Goal: Task Accomplishment & Management: Complete application form

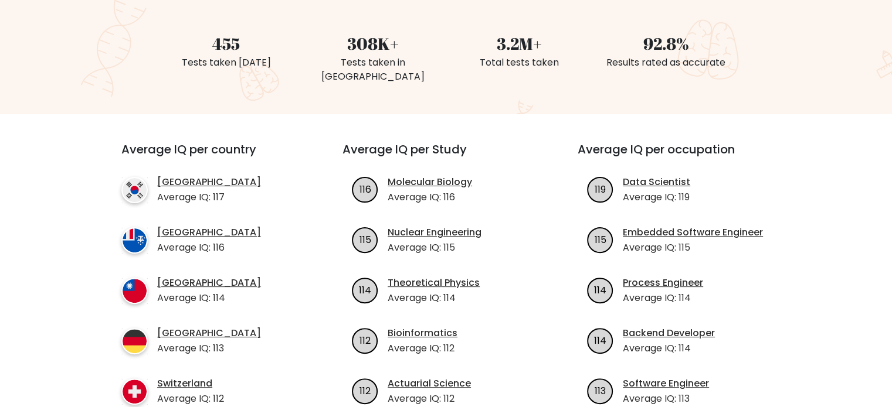
scroll to position [156, 0]
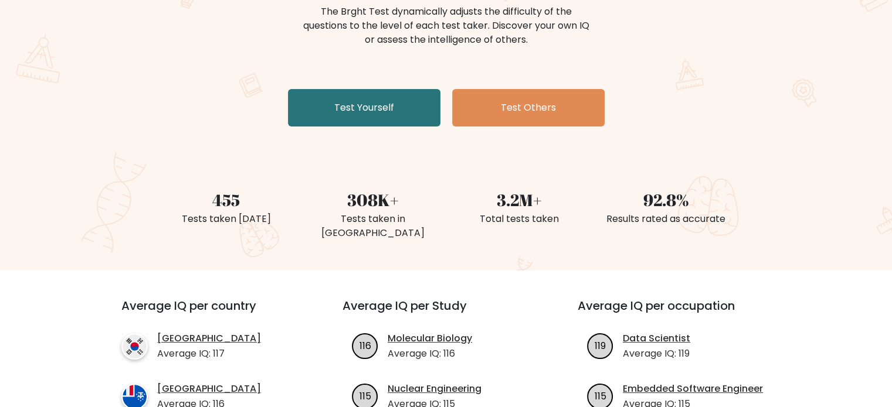
click at [346, 84] on div "The Brght Adaptive IQ Test The Brght Test dynamically adjusts the difficulty of…" at bounding box center [446, 48] width 586 height 166
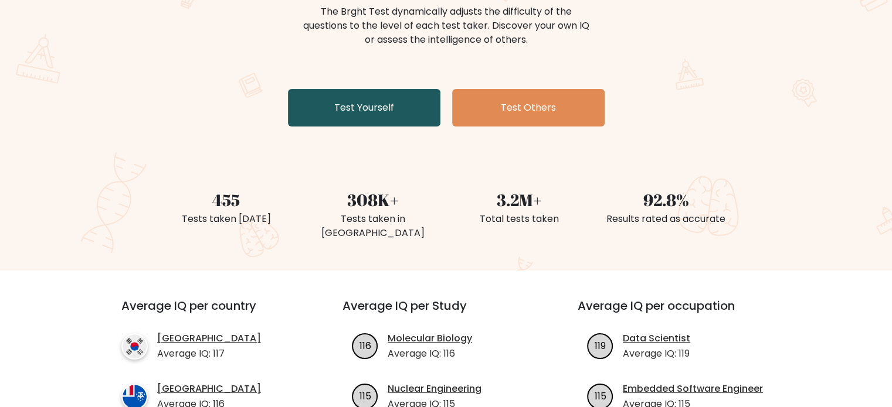
click at [352, 102] on link "Test Yourself" at bounding box center [364, 108] width 152 height 38
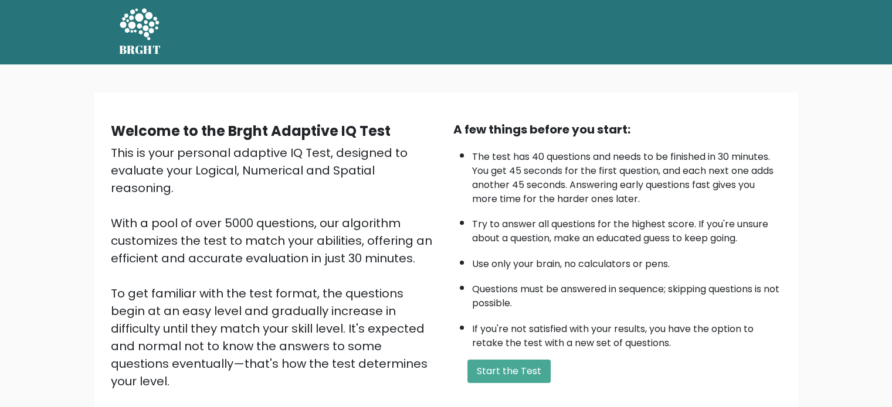
scroll to position [129, 0]
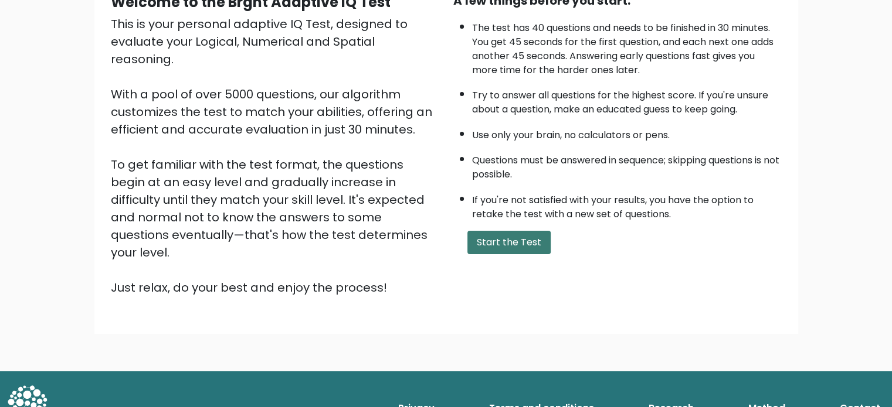
click at [516, 236] on button "Start the Test" at bounding box center [508, 242] width 83 height 23
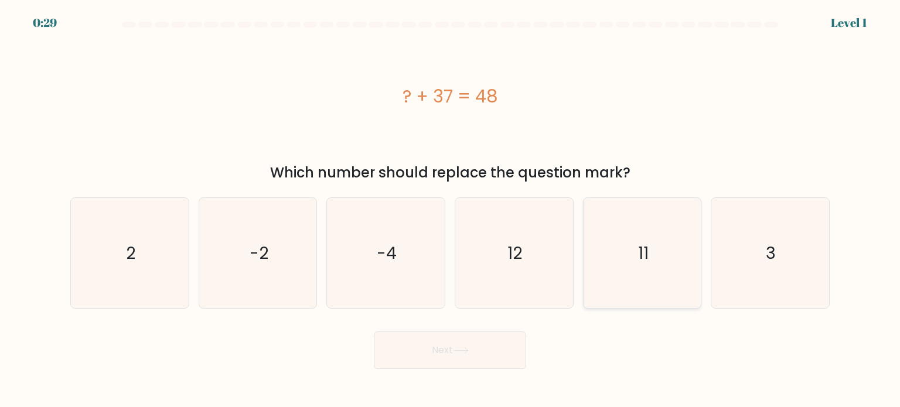
click at [659, 274] on icon "11" at bounding box center [642, 253] width 110 height 110
click at [451, 210] on input "e. 11" at bounding box center [450, 207] width 1 height 6
radio input "true"
click at [464, 340] on button "Next" at bounding box center [450, 351] width 152 height 38
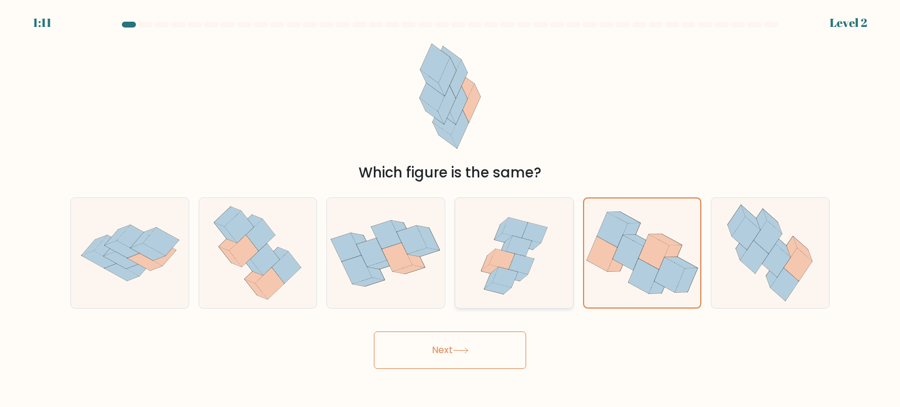
click at [549, 254] on icon at bounding box center [514, 253] width 115 height 110
click at [451, 210] on input "d." at bounding box center [450, 207] width 1 height 6
radio input "true"
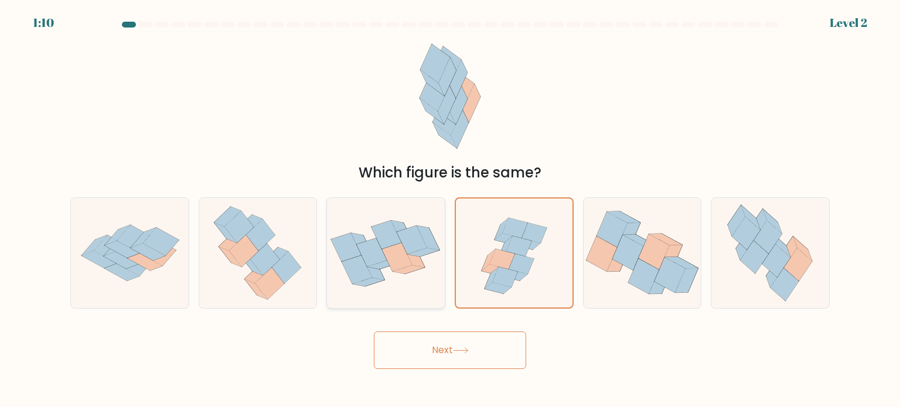
click at [420, 252] on icon at bounding box center [424, 252] width 32 height 9
click at [450, 210] on input "c." at bounding box center [450, 207] width 1 height 6
radio input "true"
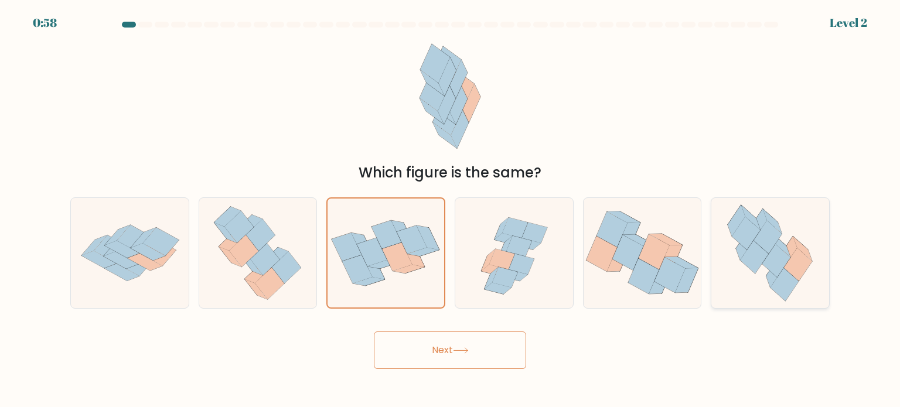
click at [757, 248] on icon at bounding box center [755, 256] width 28 height 33
click at [451, 210] on input "f." at bounding box center [450, 207] width 1 height 6
radio input "true"
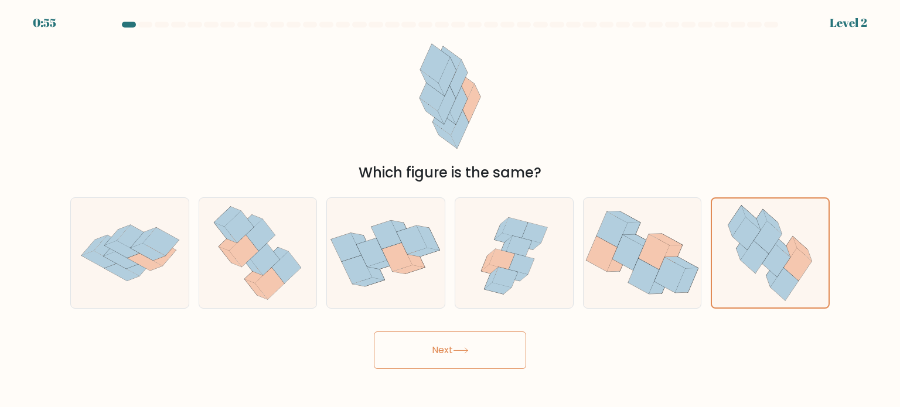
click at [440, 349] on button "Next" at bounding box center [450, 351] width 152 height 38
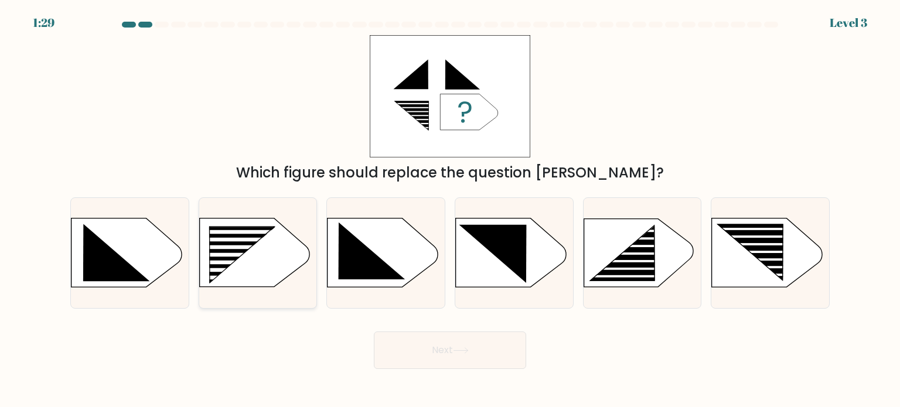
click at [229, 240] on rect at bounding box center [233, 240] width 94 height 4
click at [450, 210] on input "b." at bounding box center [450, 207] width 1 height 6
radio input "true"
click at [433, 343] on button "Next" at bounding box center [450, 351] width 152 height 38
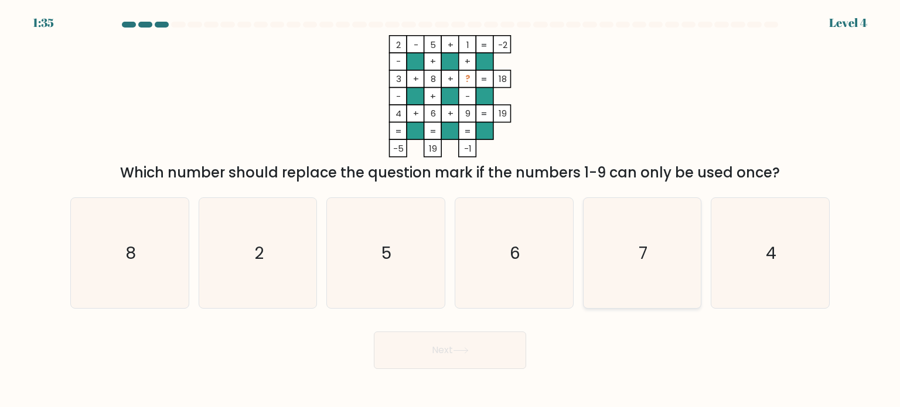
click at [605, 236] on icon "7" at bounding box center [642, 253] width 110 height 110
click at [451, 210] on input "e. 7" at bounding box center [450, 207] width 1 height 6
radio input "true"
click at [444, 353] on button "Next" at bounding box center [450, 351] width 152 height 38
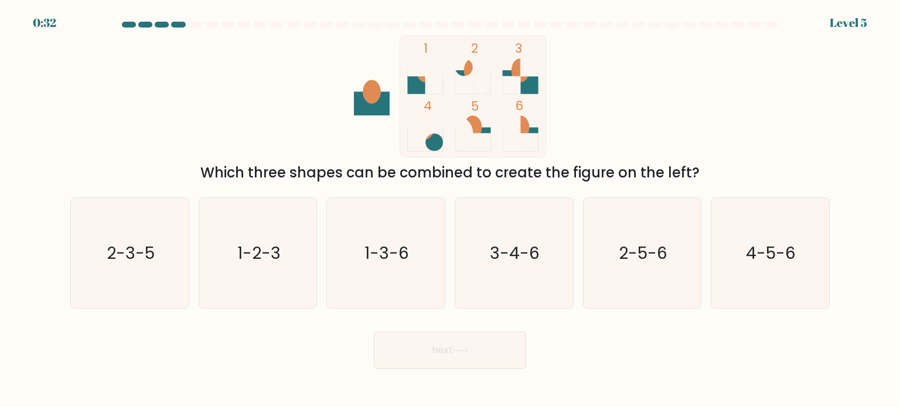
click at [413, 79] on icon at bounding box center [425, 82] width 36 height 24
click at [404, 246] on text "1-3-6" at bounding box center [387, 252] width 45 height 23
click at [450, 210] on input "c. 1-3-6" at bounding box center [450, 207] width 1 height 6
radio input "true"
click at [434, 351] on button "Next" at bounding box center [450, 351] width 152 height 38
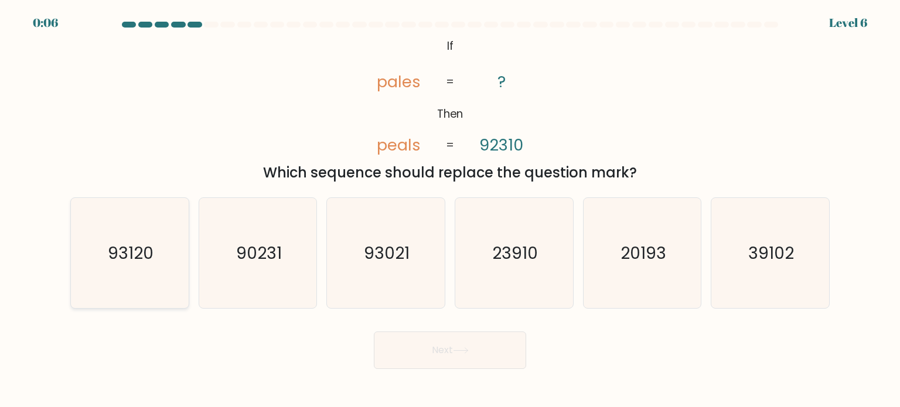
click at [134, 254] on text "93120" at bounding box center [131, 252] width 46 height 23
click at [450, 210] on input "a. 93120" at bounding box center [450, 207] width 1 height 6
radio input "true"
click at [462, 349] on icon at bounding box center [461, 351] width 16 height 6
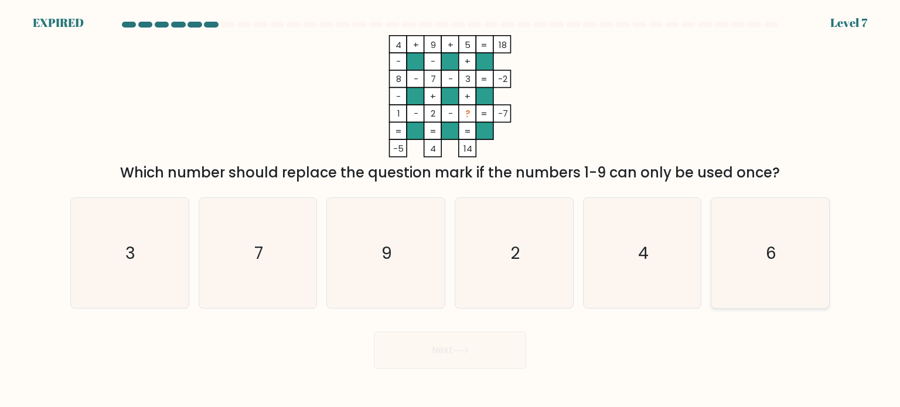
click at [746, 257] on icon "6" at bounding box center [770, 253] width 110 height 110
click at [451, 210] on input "f. 6" at bounding box center [450, 207] width 1 height 6
radio input "true"
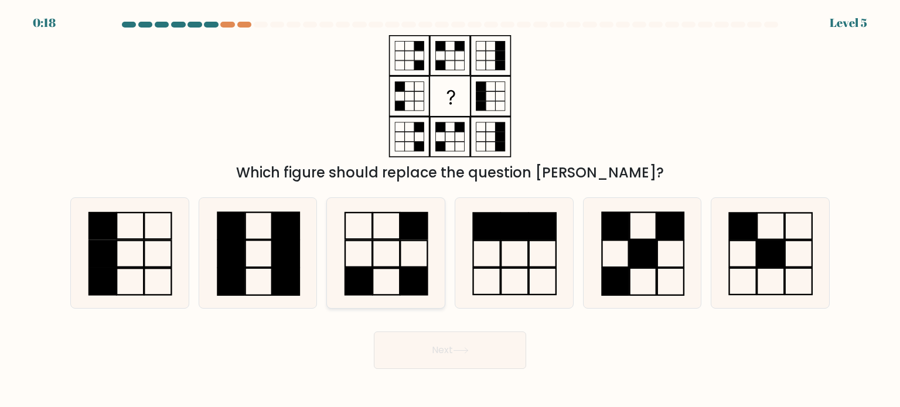
click at [424, 254] on icon at bounding box center [386, 253] width 110 height 110
click at [450, 210] on input "c." at bounding box center [450, 207] width 1 height 6
radio input "true"
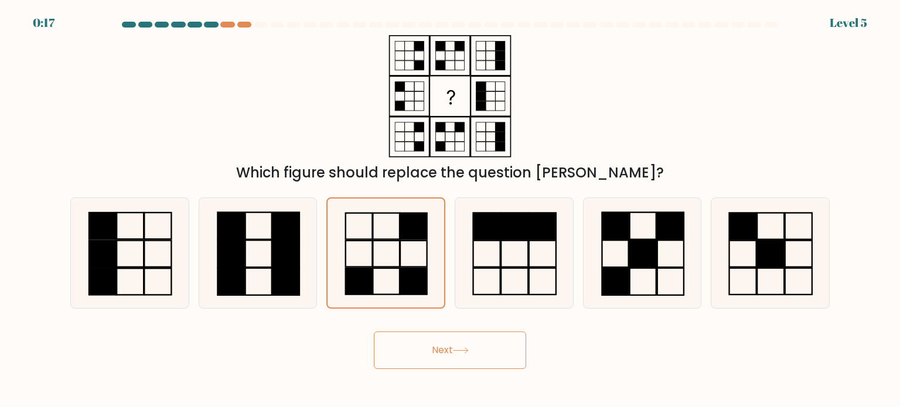
click at [474, 358] on button "Next" at bounding box center [450, 351] width 152 height 38
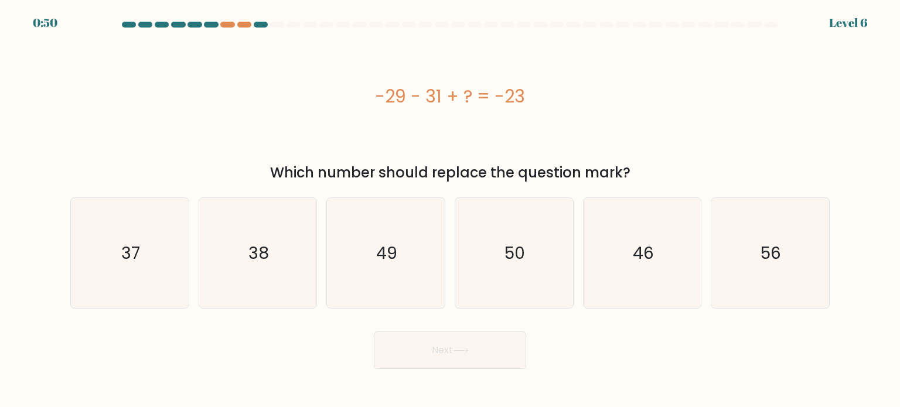
click at [250, 119] on div "-29 - 31 + ? = -23" at bounding box center [450, 96] width 760 height 123
click at [127, 248] on text "37" at bounding box center [130, 252] width 19 height 23
click at [450, 210] on input "a. 37" at bounding box center [450, 207] width 1 height 6
radio input "true"
click at [457, 362] on button "Next" at bounding box center [450, 351] width 152 height 38
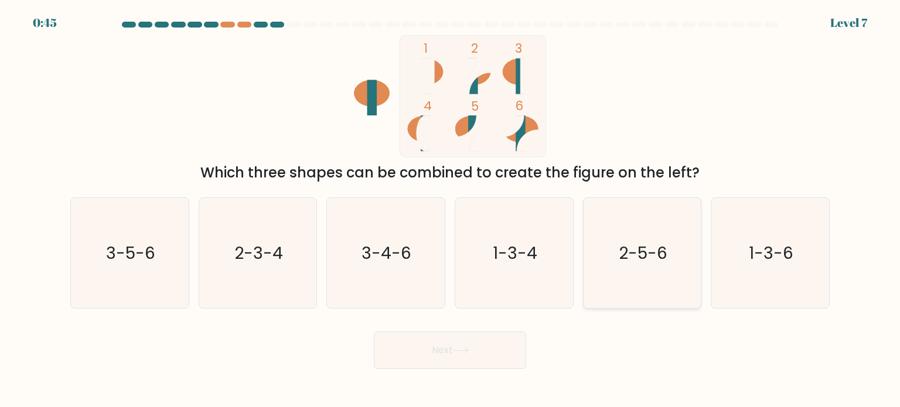
click at [659, 250] on text "2-5-6" at bounding box center [643, 252] width 49 height 23
click at [451, 210] on input "e. 2-5-6" at bounding box center [450, 207] width 1 height 6
radio input "true"
click at [413, 348] on button "Next" at bounding box center [450, 351] width 152 height 38
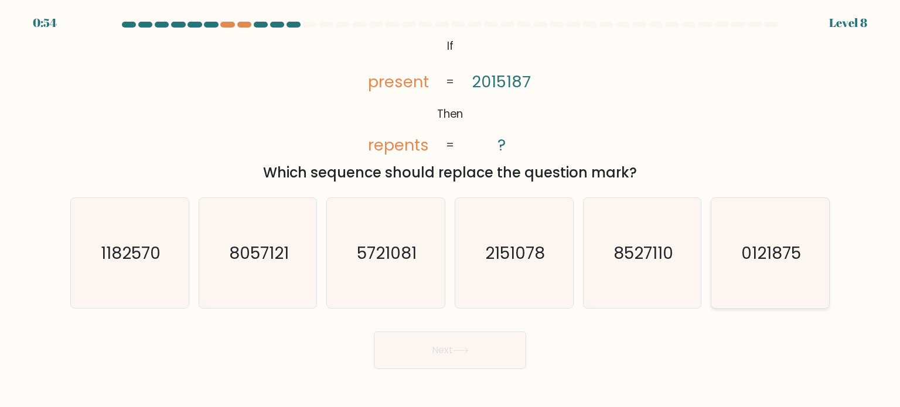
click at [730, 250] on icon "0121875" at bounding box center [770, 253] width 110 height 110
click at [451, 210] on input "f. 0121875" at bounding box center [450, 207] width 1 height 6
radio input "true"
click at [465, 363] on button "Next" at bounding box center [450, 351] width 152 height 38
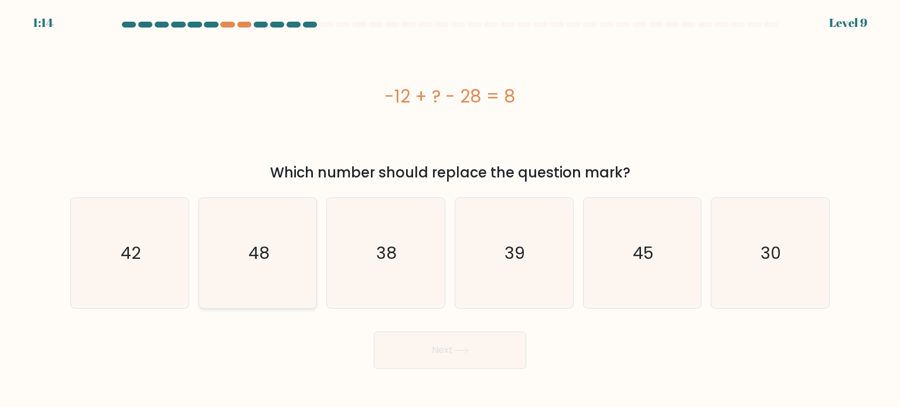
click at [265, 260] on text "48" at bounding box center [259, 252] width 21 height 23
click at [450, 210] on input "b. 48" at bounding box center [450, 207] width 1 height 6
radio input "true"
drag, startPoint x: 477, startPoint y: 377, endPoint x: 472, endPoint y: 369, distance: 8.9
click at [472, 369] on body "1:13 Level 9 a." at bounding box center [450, 203] width 900 height 407
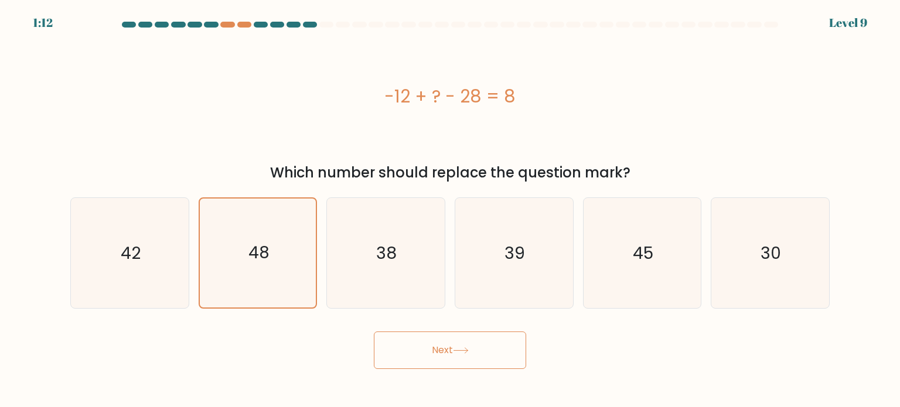
click at [472, 344] on button "Next" at bounding box center [450, 351] width 152 height 38
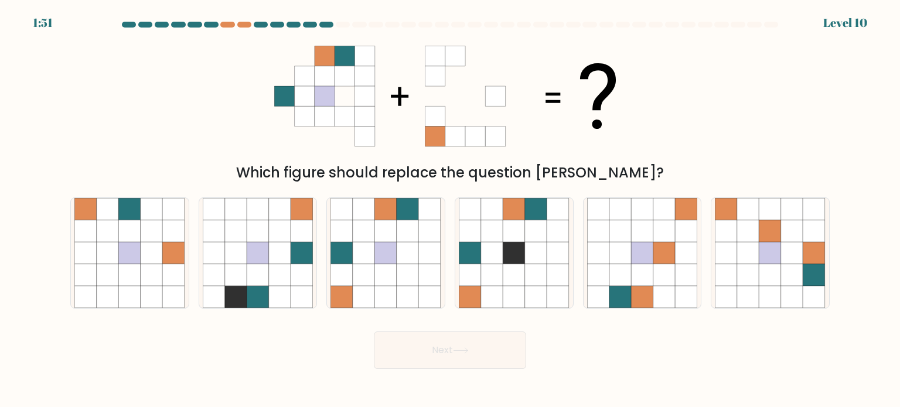
click at [356, 56] on icon at bounding box center [365, 56] width 20 height 20
click at [345, 139] on icon at bounding box center [345, 137] width 20 height 20
click at [522, 254] on icon at bounding box center [515, 253] width 22 height 22
click at [451, 210] on input "d." at bounding box center [450, 207] width 1 height 6
radio input "true"
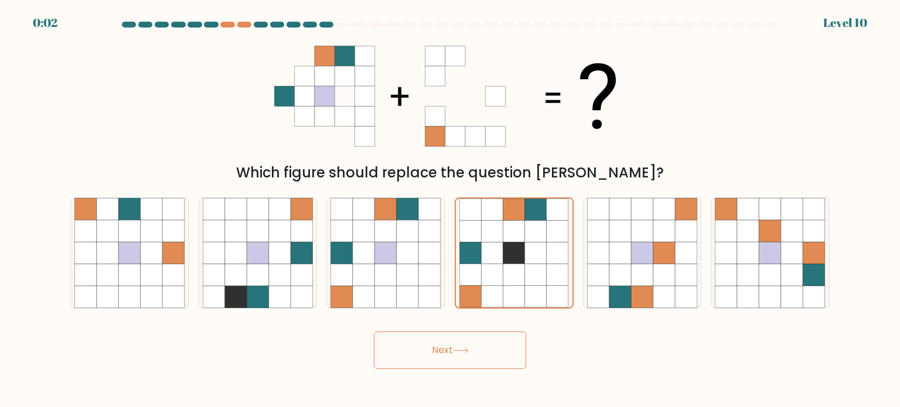
click at [488, 346] on button "Next" at bounding box center [450, 351] width 152 height 38
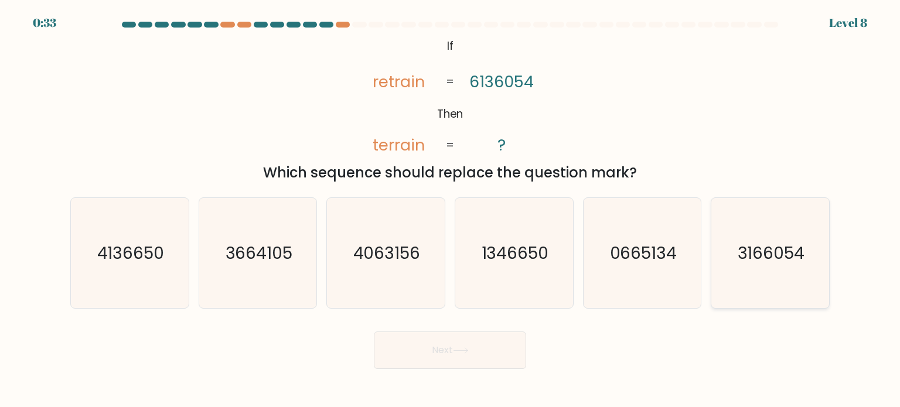
click at [761, 261] on text "3166054" at bounding box center [771, 252] width 67 height 23
click at [451, 210] on input "f. 3166054" at bounding box center [450, 207] width 1 height 6
radio input "true"
click at [469, 360] on button "Next" at bounding box center [450, 351] width 152 height 38
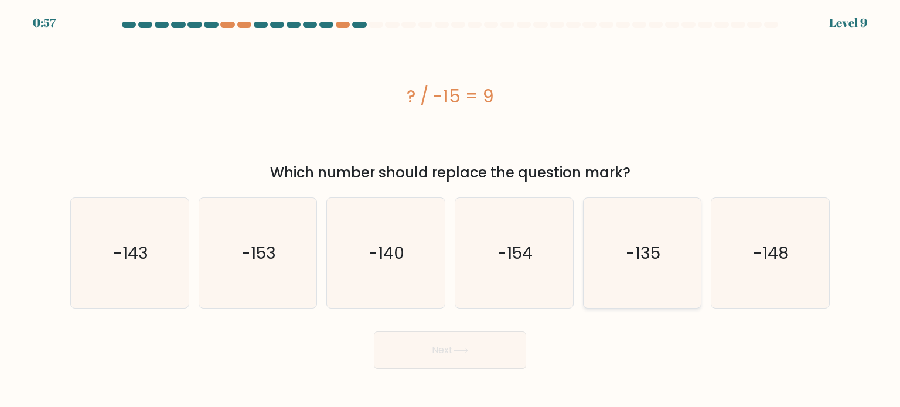
click at [631, 256] on text "-135" at bounding box center [643, 252] width 35 height 23
click at [451, 210] on input "e. -135" at bounding box center [450, 207] width 1 height 6
radio input "true"
click at [469, 350] on icon at bounding box center [461, 351] width 16 height 6
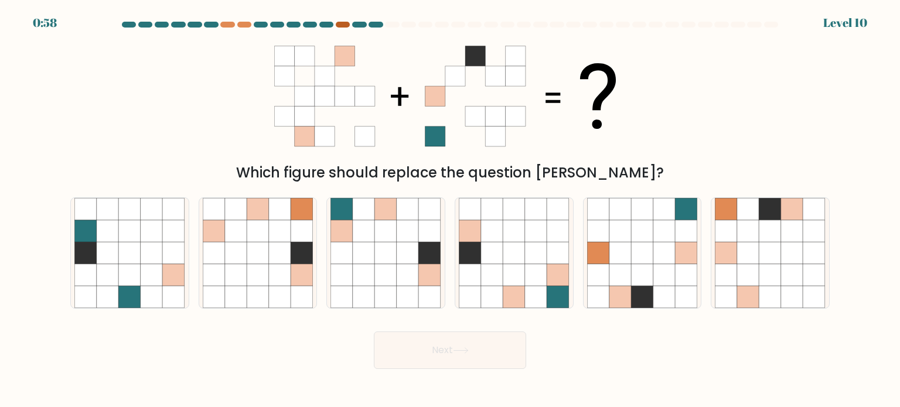
click at [345, 22] on div at bounding box center [343, 25] width 14 height 6
click at [223, 24] on div at bounding box center [227, 25] width 14 height 6
click at [239, 23] on div at bounding box center [244, 25] width 14 height 6
click at [213, 23] on div at bounding box center [211, 25] width 14 height 6
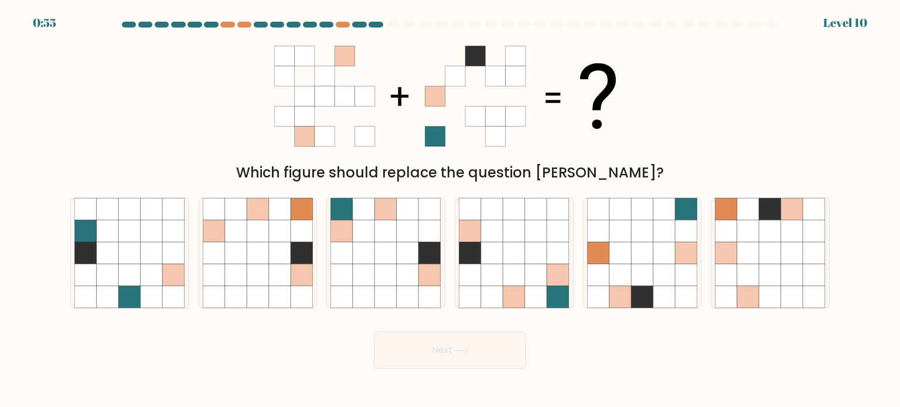
click at [256, 24] on div at bounding box center [261, 25] width 14 height 6
drag, startPoint x: 284, startPoint y: 25, endPoint x: 326, endPoint y: 25, distance: 42.2
click at [326, 25] on at bounding box center [450, 25] width 659 height 6
click at [341, 24] on div at bounding box center [343, 25] width 14 height 6
click at [324, 24] on div at bounding box center [326, 25] width 14 height 6
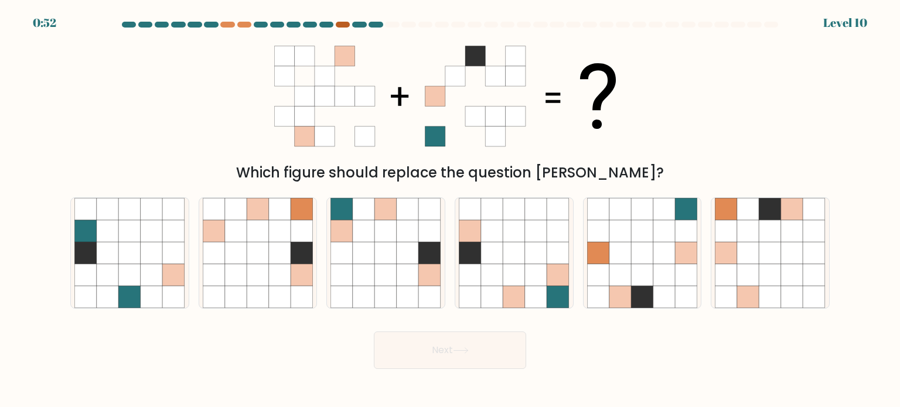
drag, startPoint x: 326, startPoint y: 23, endPoint x: 342, endPoint y: 25, distance: 16.6
click at [342, 25] on at bounding box center [450, 25] width 659 height 6
click at [509, 267] on icon at bounding box center [515, 275] width 22 height 22
click at [451, 210] on input "d." at bounding box center [450, 207] width 1 height 6
radio input "true"
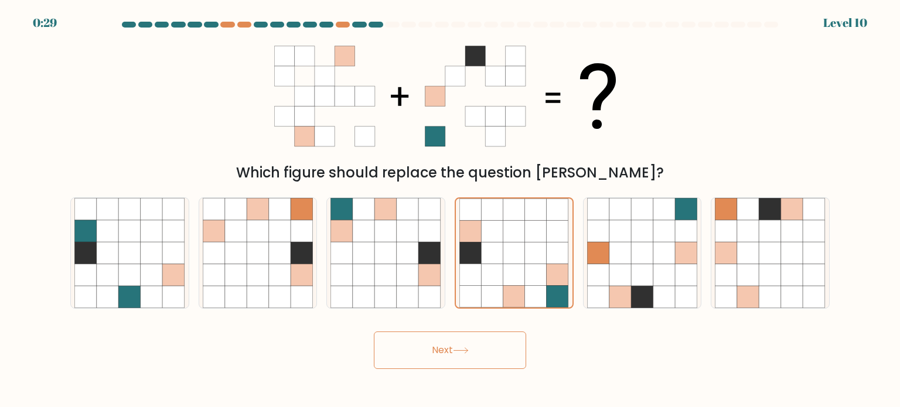
click at [478, 346] on button "Next" at bounding box center [450, 351] width 152 height 38
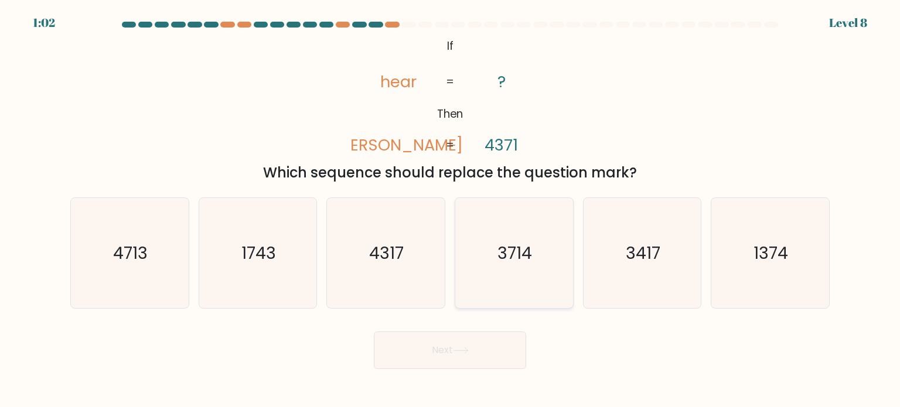
click at [504, 276] on icon "3714" at bounding box center [514, 253] width 110 height 110
click at [451, 210] on input "d. 3714" at bounding box center [450, 207] width 1 height 6
radio input "true"
drag, startPoint x: 478, startPoint y: 337, endPoint x: 477, endPoint y: 345, distance: 7.7
click at [478, 337] on button "Next" at bounding box center [450, 351] width 152 height 38
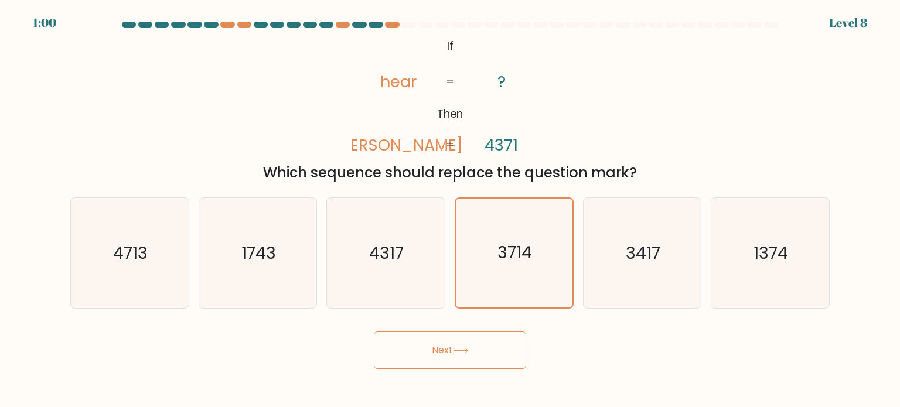
click at [458, 345] on button "Next" at bounding box center [450, 351] width 152 height 38
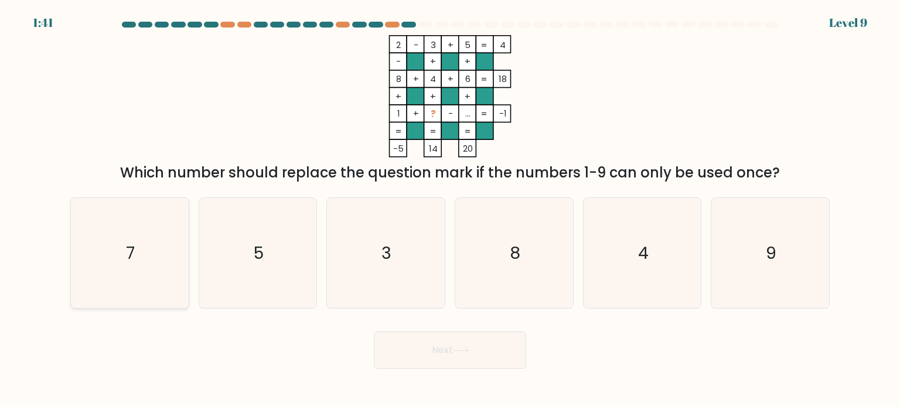
click at [155, 241] on icon "7" at bounding box center [129, 253] width 110 height 110
click at [450, 210] on input "a. 7" at bounding box center [450, 207] width 1 height 6
radio input "true"
click at [431, 371] on body "1:40 Level 9" at bounding box center [450, 203] width 900 height 407
click at [450, 354] on button "Next" at bounding box center [450, 351] width 152 height 38
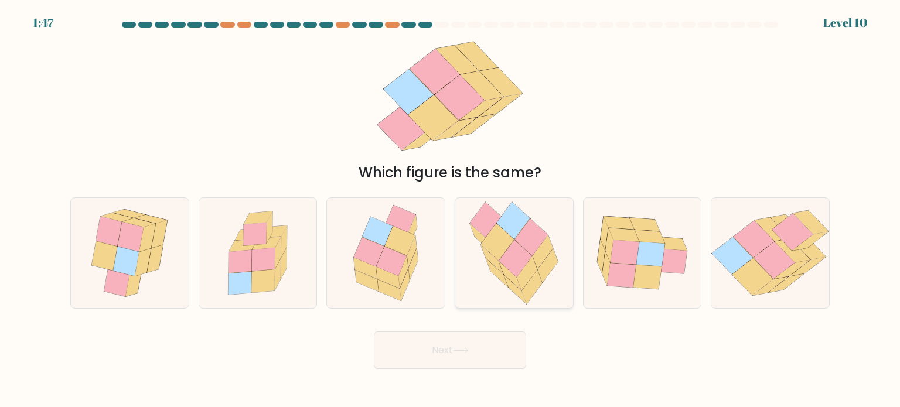
click at [484, 258] on icon at bounding box center [514, 253] width 104 height 110
click at [451, 210] on input "d." at bounding box center [450, 207] width 1 height 6
radio input "true"
click at [449, 334] on button "Next" at bounding box center [450, 351] width 152 height 38
click at [447, 350] on button "Next" at bounding box center [450, 351] width 152 height 38
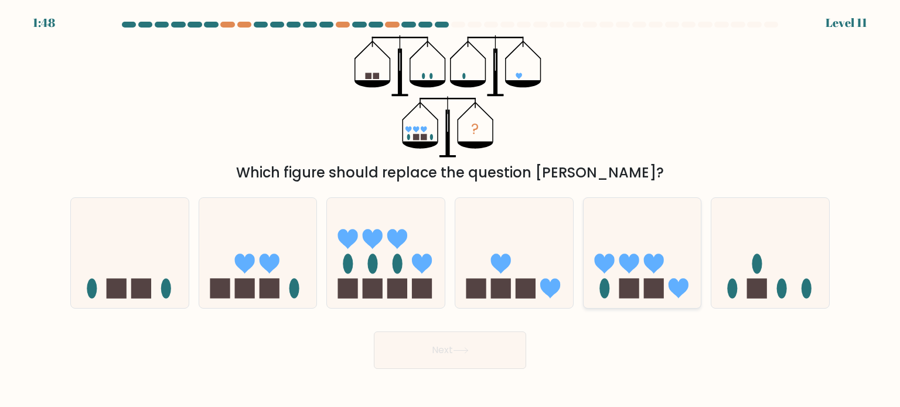
click at [607, 270] on icon at bounding box center [604, 264] width 20 height 20
click at [451, 210] on input "e." at bounding box center [450, 207] width 1 height 6
radio input "true"
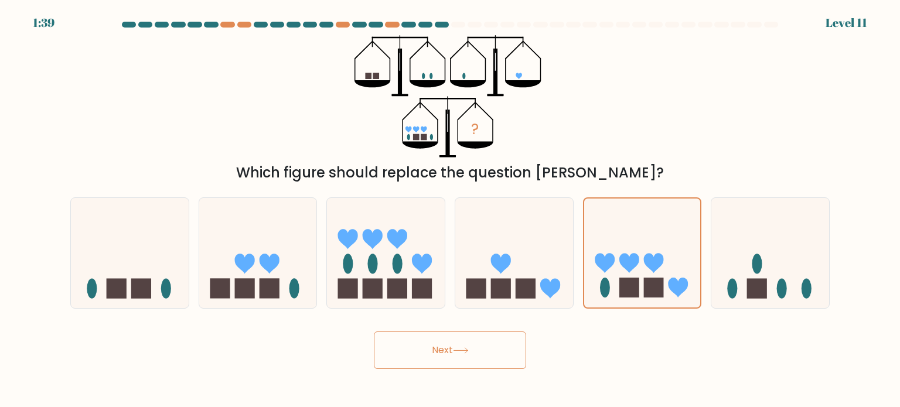
click at [467, 361] on button "Next" at bounding box center [450, 351] width 152 height 38
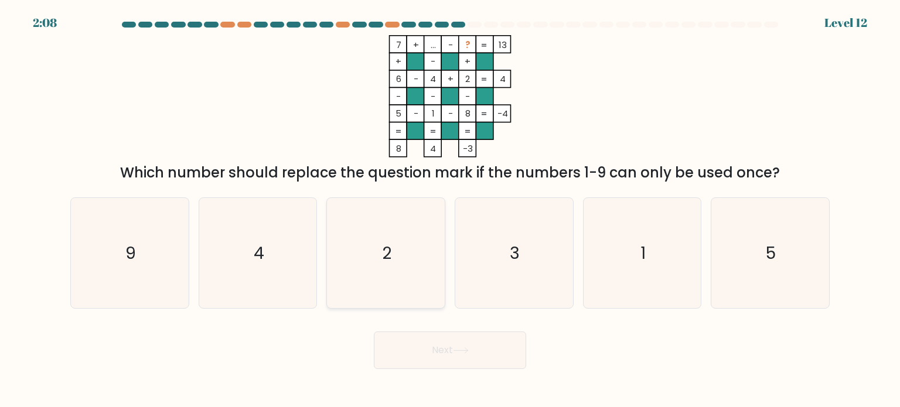
click at [382, 247] on icon "2" at bounding box center [386, 253] width 110 height 110
click at [450, 210] on input "c. 2" at bounding box center [450, 207] width 1 height 6
radio input "true"
click at [437, 342] on button "Next" at bounding box center [450, 351] width 152 height 38
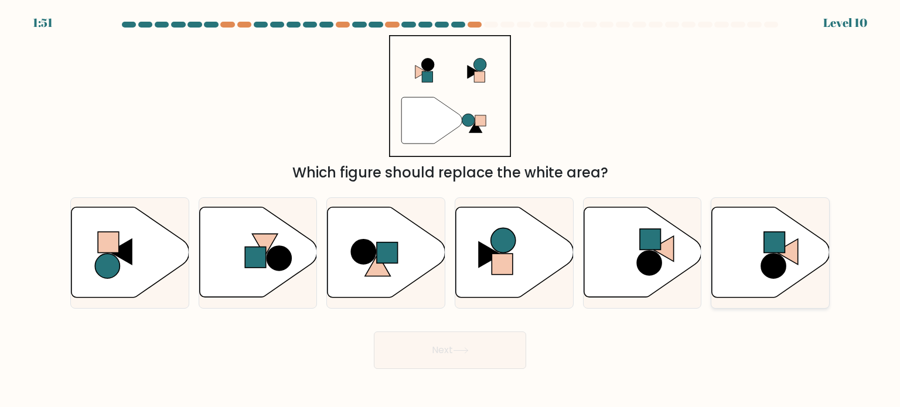
drag, startPoint x: 730, startPoint y: 260, endPoint x: 722, endPoint y: 266, distance: 10.4
click at [729, 261] on icon at bounding box center [771, 253] width 118 height 90
click at [451, 210] on input "f." at bounding box center [450, 207] width 1 height 6
radio input "true"
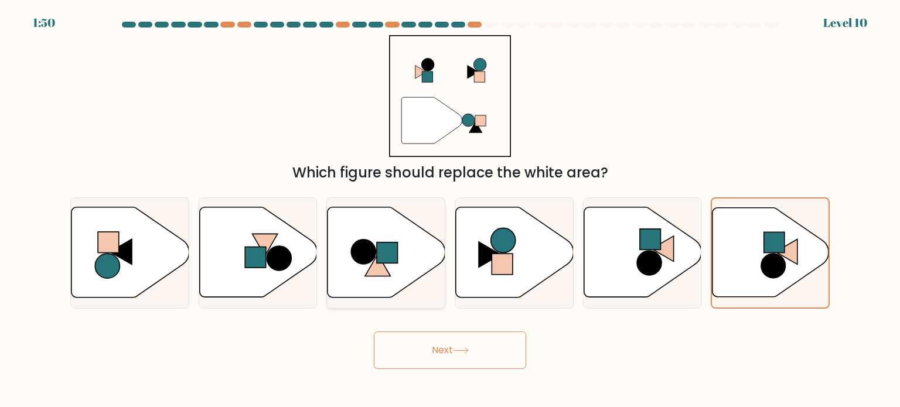
drag, startPoint x: 499, startPoint y: 295, endPoint x: 431, endPoint y: 307, distance: 69.0
click at [498, 295] on icon at bounding box center [515, 253] width 118 height 90
click at [451, 210] on input "d." at bounding box center [450, 207] width 1 height 6
radio input "true"
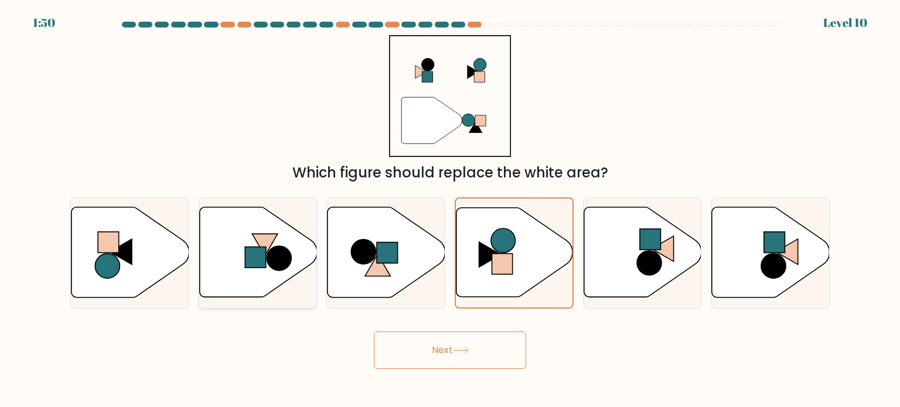
click at [246, 274] on icon at bounding box center [258, 253] width 118 height 90
click at [450, 210] on input "b." at bounding box center [450, 207] width 1 height 6
radio input "true"
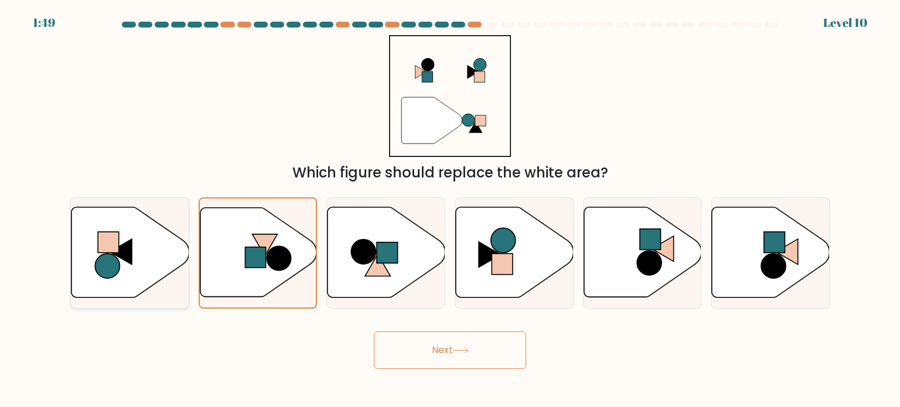
drag, startPoint x: 166, startPoint y: 258, endPoint x: 174, endPoint y: 258, distance: 7.6
click at [171, 258] on icon at bounding box center [131, 253] width 118 height 90
click at [450, 210] on input "a." at bounding box center [450, 207] width 1 height 6
radio input "true"
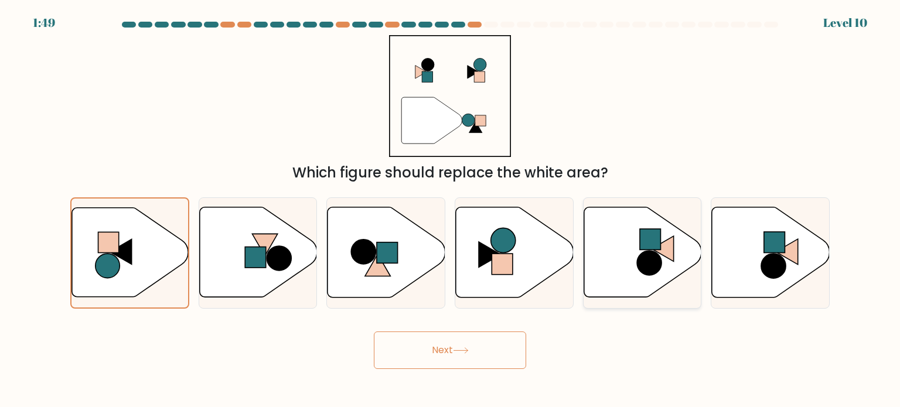
drag, startPoint x: 593, startPoint y: 267, endPoint x: 607, endPoint y: 267, distance: 14.1
click at [596, 267] on icon at bounding box center [643, 253] width 118 height 90
click at [451, 210] on input "e." at bounding box center [450, 207] width 1 height 6
radio input "true"
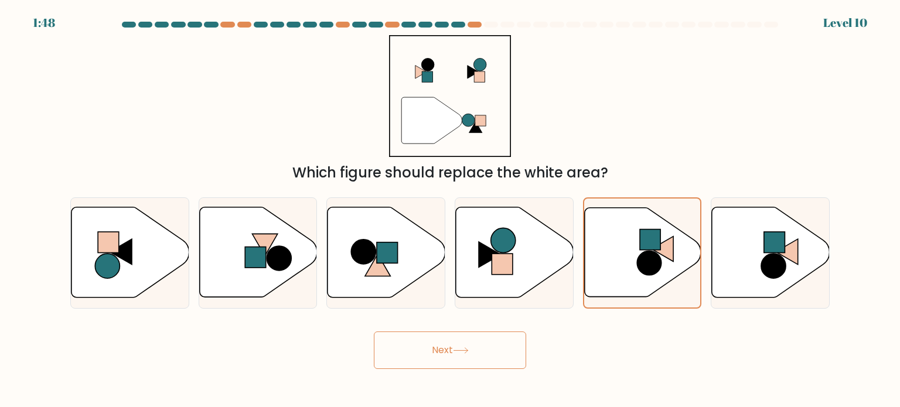
click at [450, 353] on button "Next" at bounding box center [450, 351] width 152 height 38
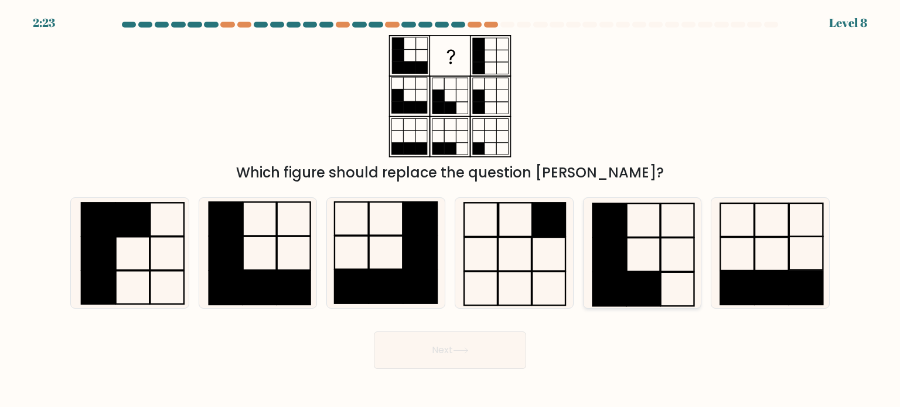
click at [608, 291] on rect at bounding box center [609, 290] width 33 height 34
click at [451, 210] on input "e." at bounding box center [450, 207] width 1 height 6
radio input "true"
click at [506, 349] on button "Next" at bounding box center [450, 351] width 152 height 38
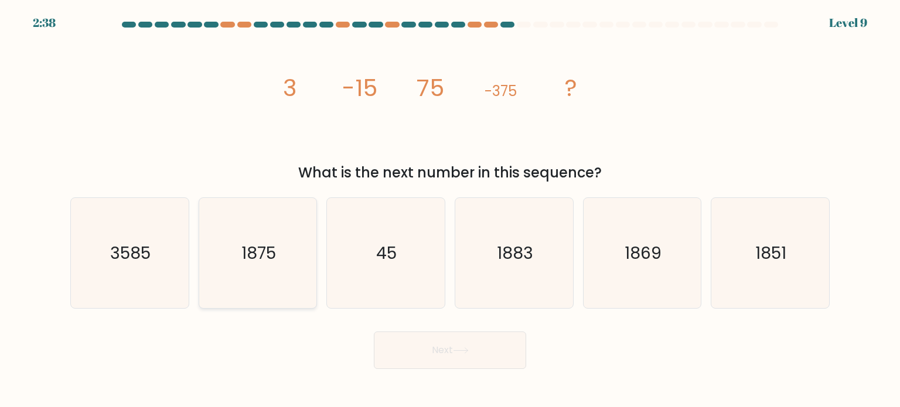
click at [267, 264] on icon "1875" at bounding box center [258, 253] width 110 height 110
click at [450, 210] on input "b. 1875" at bounding box center [450, 207] width 1 height 6
radio input "true"
click at [411, 336] on button "Next" at bounding box center [450, 351] width 152 height 38
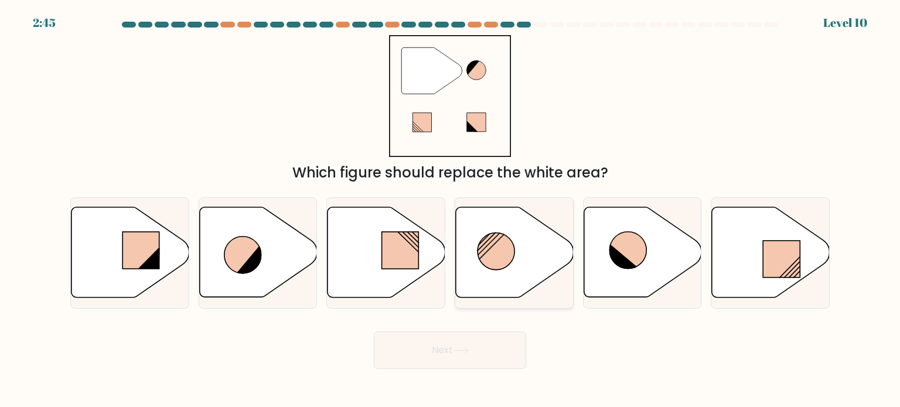
click at [519, 239] on icon at bounding box center [515, 253] width 118 height 90
click at [451, 210] on input "d." at bounding box center [450, 207] width 1 height 6
radio input "true"
click at [443, 350] on button "Next" at bounding box center [450, 351] width 152 height 38
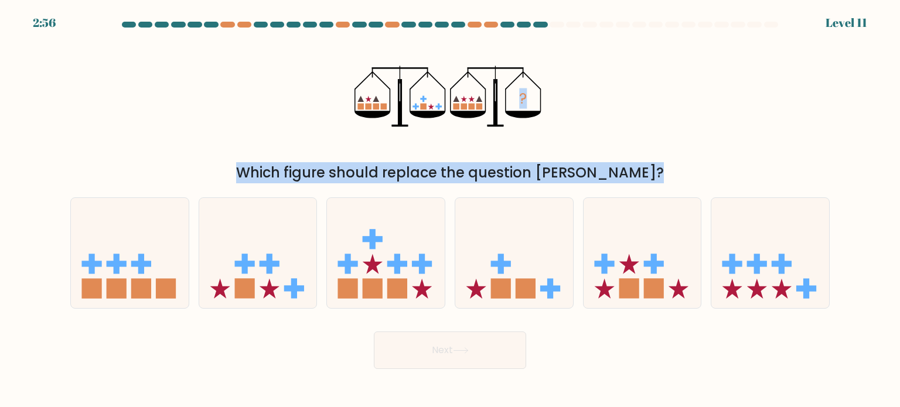
drag, startPoint x: 699, startPoint y: 258, endPoint x: 513, endPoint y: 121, distance: 230.8
click at [513, 121] on form at bounding box center [450, 196] width 900 height 348
click at [611, 149] on div "? Which figure should replace the question mark?" at bounding box center [450, 109] width 774 height 148
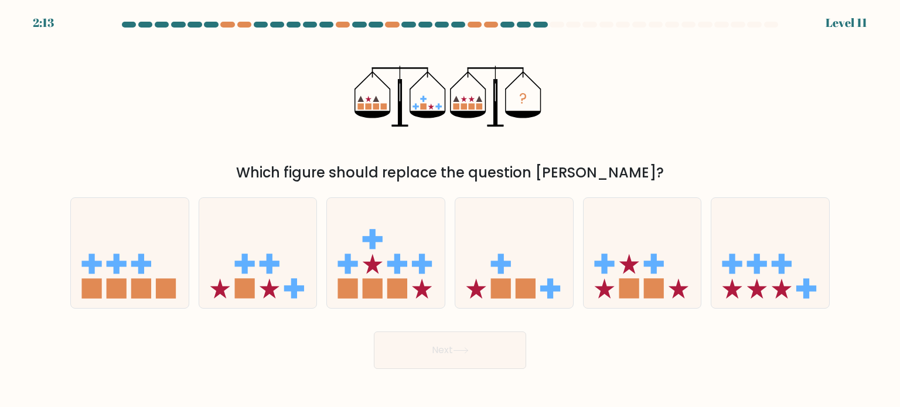
drag, startPoint x: 276, startPoint y: 283, endPoint x: 277, endPoint y: 335, distance: 52.8
click at [277, 335] on div "Next" at bounding box center [450, 346] width 774 height 46
click at [280, 275] on icon at bounding box center [258, 253] width 118 height 97
click at [450, 210] on input "b." at bounding box center [450, 207] width 1 height 6
radio input "true"
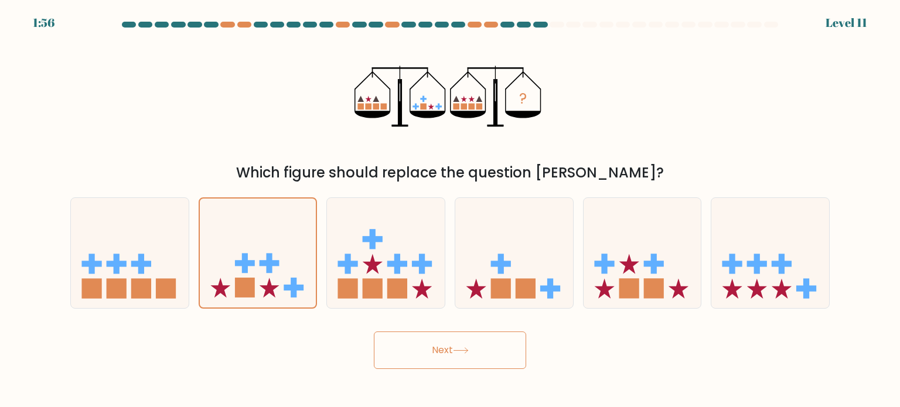
click at [413, 353] on button "Next" at bounding box center [450, 351] width 152 height 38
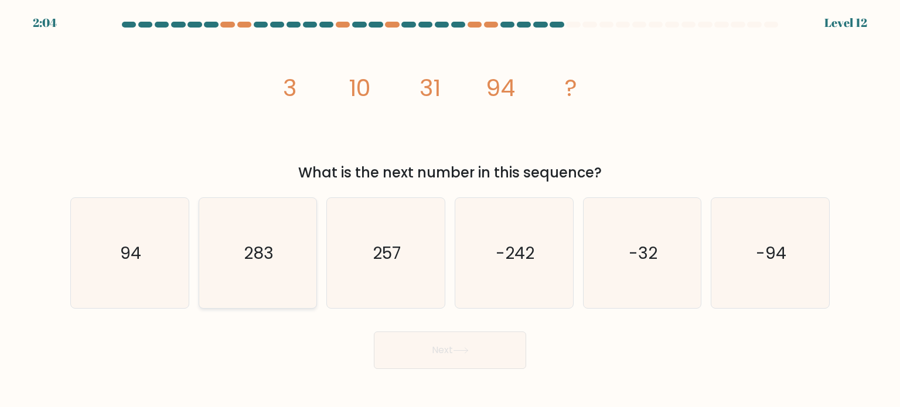
click at [288, 230] on icon "283" at bounding box center [258, 253] width 110 height 110
click at [450, 210] on input "b. 283" at bounding box center [450, 207] width 1 height 6
radio input "true"
click at [455, 349] on button "Next" at bounding box center [450, 351] width 152 height 38
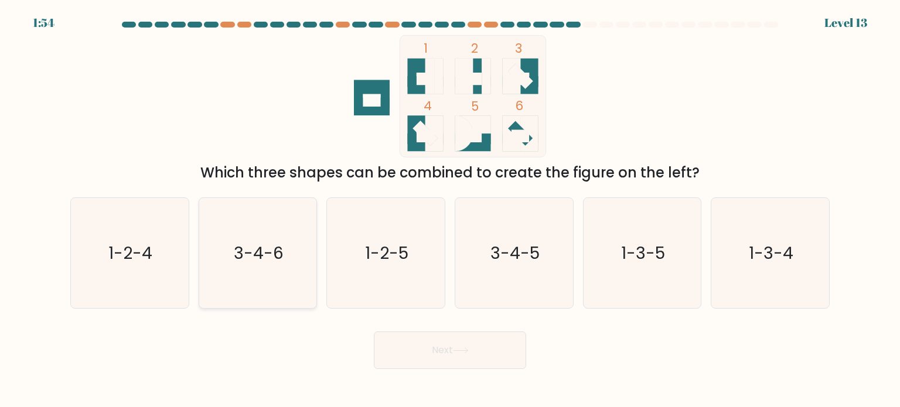
click at [273, 287] on icon "3-4-6" at bounding box center [258, 253] width 110 height 110
click at [450, 210] on input "b. 3-4-6" at bounding box center [450, 207] width 1 height 6
radio input "true"
click at [470, 359] on button "Next" at bounding box center [450, 351] width 152 height 38
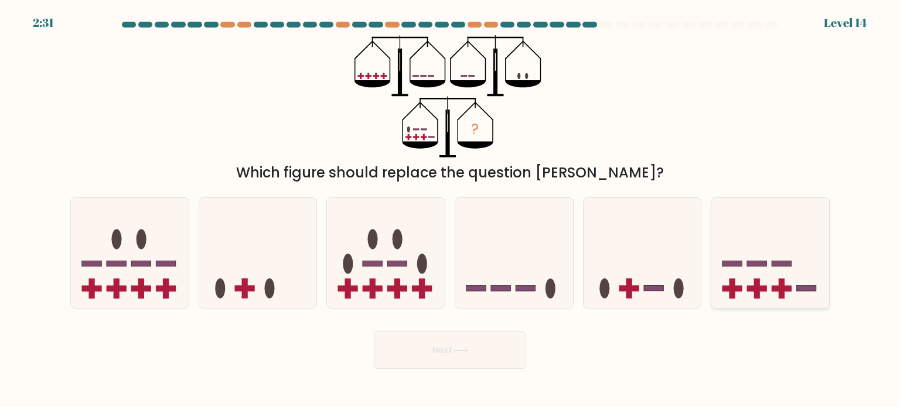
click at [749, 277] on icon at bounding box center [771, 253] width 118 height 97
click at [451, 210] on input "f." at bounding box center [450, 207] width 1 height 6
radio input "true"
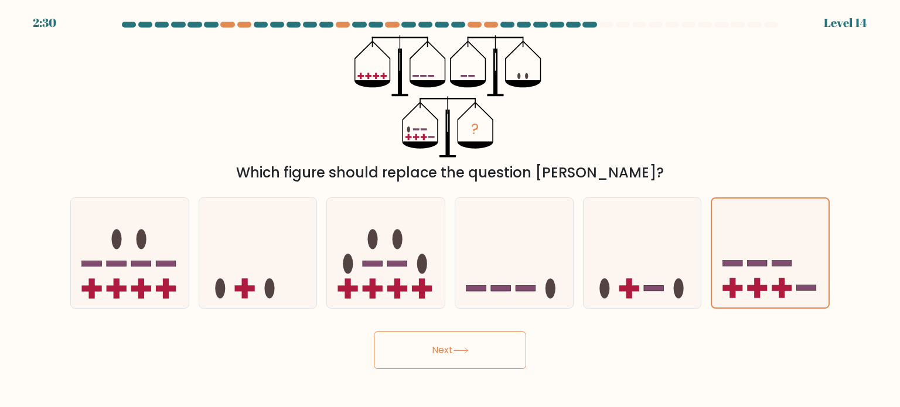
click at [489, 339] on button "Next" at bounding box center [450, 351] width 152 height 38
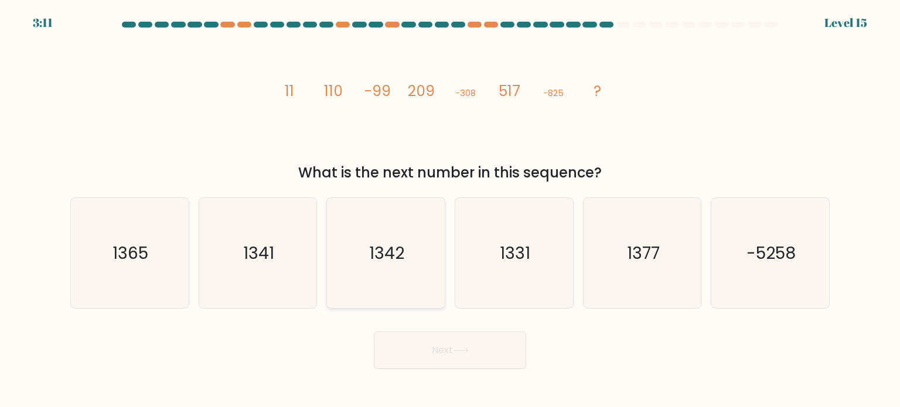
click at [397, 227] on icon "1342" at bounding box center [386, 253] width 110 height 110
click at [450, 210] on input "c. [DATE]" at bounding box center [450, 207] width 1 height 6
radio input "true"
click at [453, 335] on button "Next" at bounding box center [450, 351] width 152 height 38
click at [460, 352] on icon at bounding box center [461, 351] width 16 height 6
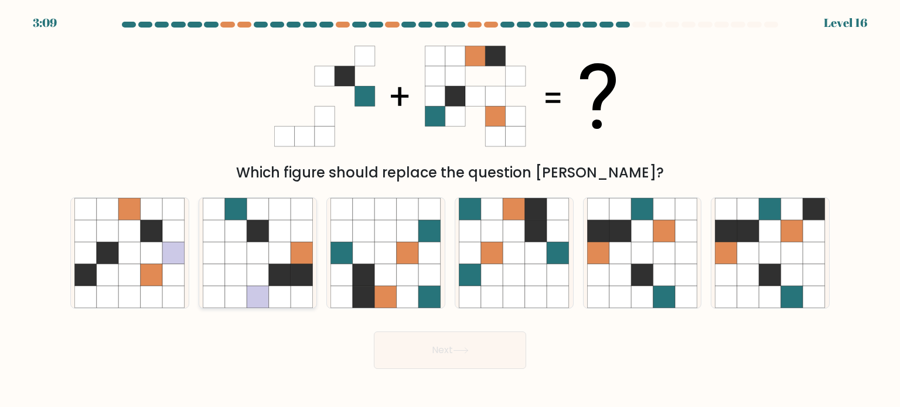
click at [288, 267] on icon at bounding box center [280, 275] width 22 height 22
click at [450, 210] on input "b." at bounding box center [450, 207] width 1 height 6
radio input "true"
click at [506, 366] on button "Next" at bounding box center [450, 351] width 152 height 38
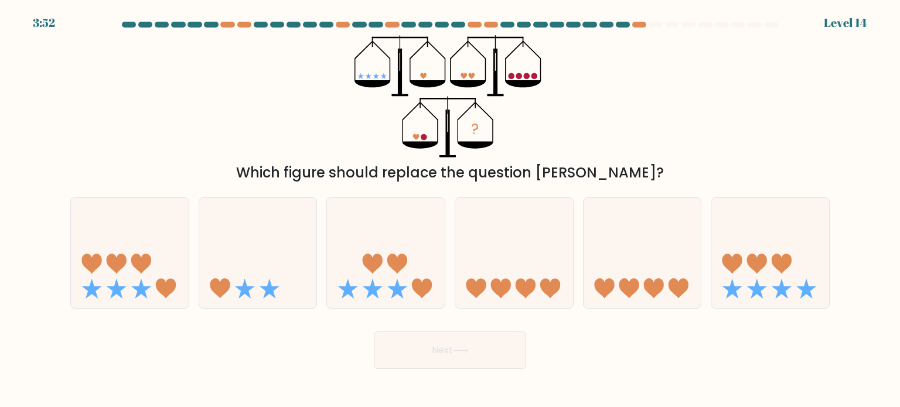
click at [412, 360] on button "Next" at bounding box center [450, 351] width 152 height 38
click at [580, 268] on div "e." at bounding box center [643, 253] width 128 height 111
click at [257, 271] on icon at bounding box center [258, 253] width 118 height 97
click at [450, 210] on input "b." at bounding box center [450, 207] width 1 height 6
radio input "true"
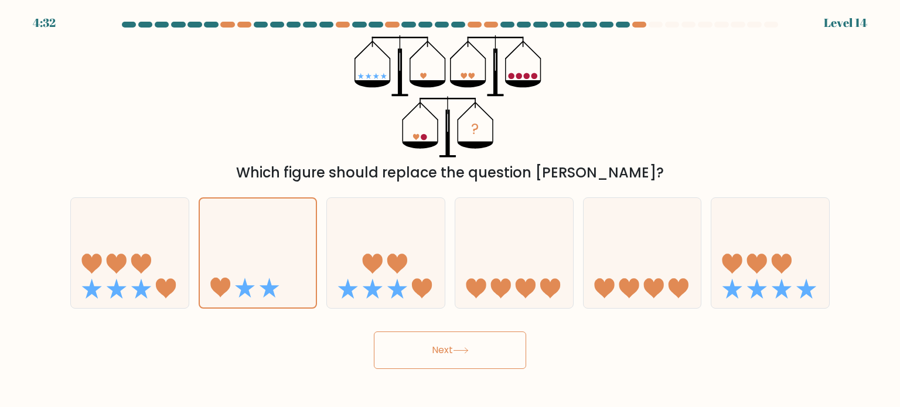
click at [505, 339] on button "Next" at bounding box center [450, 351] width 152 height 38
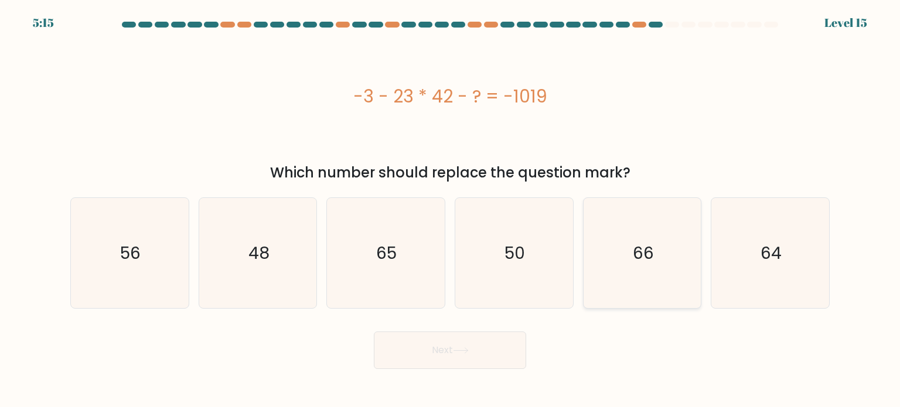
click at [690, 216] on icon "66" at bounding box center [642, 253] width 110 height 110
click at [451, 210] on input "e. 66" at bounding box center [450, 207] width 1 height 6
radio input "true"
click at [380, 297] on icon "65" at bounding box center [386, 253] width 110 height 110
click at [450, 210] on input "c. 65" at bounding box center [450, 207] width 1 height 6
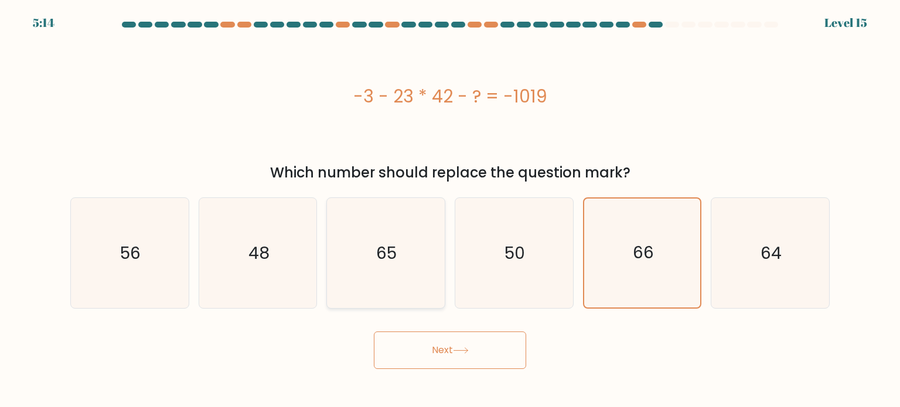
radio input "true"
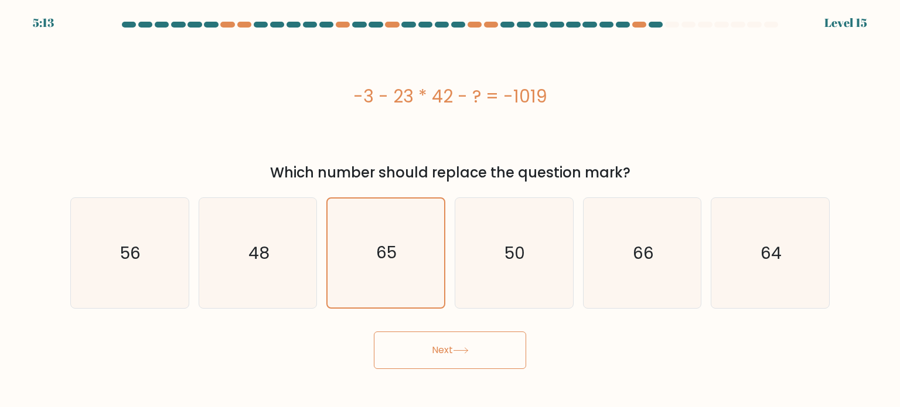
click at [420, 337] on button "Next" at bounding box center [450, 351] width 152 height 38
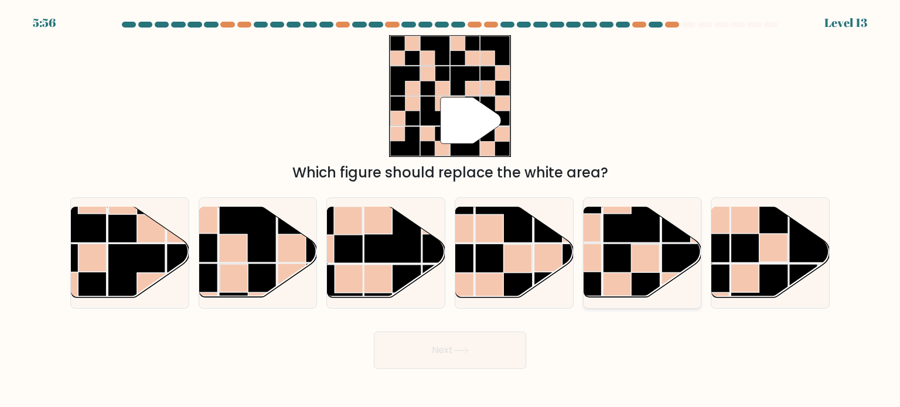
click at [642, 274] on rect at bounding box center [631, 272] width 57 height 57
click at [451, 210] on input "e." at bounding box center [450, 207] width 1 height 6
radio input "true"
click at [420, 335] on button "Next" at bounding box center [450, 351] width 152 height 38
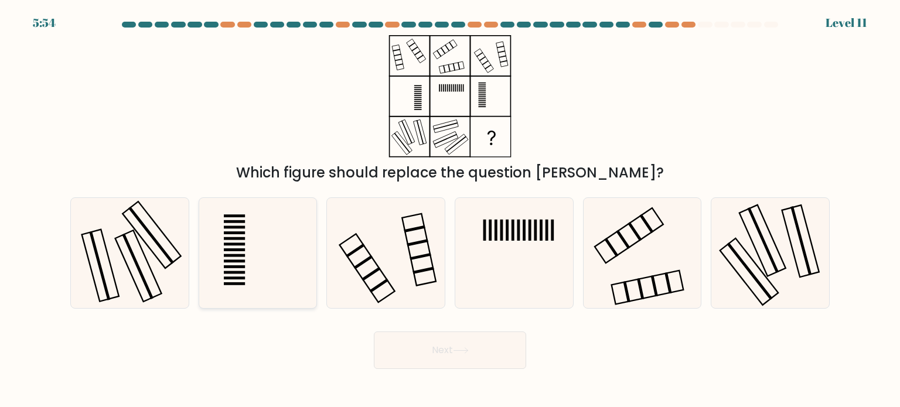
click at [211, 234] on icon at bounding box center [258, 253] width 110 height 110
click at [450, 210] on input "b." at bounding box center [450, 207] width 1 height 6
radio input "true"
click at [135, 243] on icon at bounding box center [129, 253] width 110 height 110
click at [450, 210] on input "a." at bounding box center [450, 207] width 1 height 6
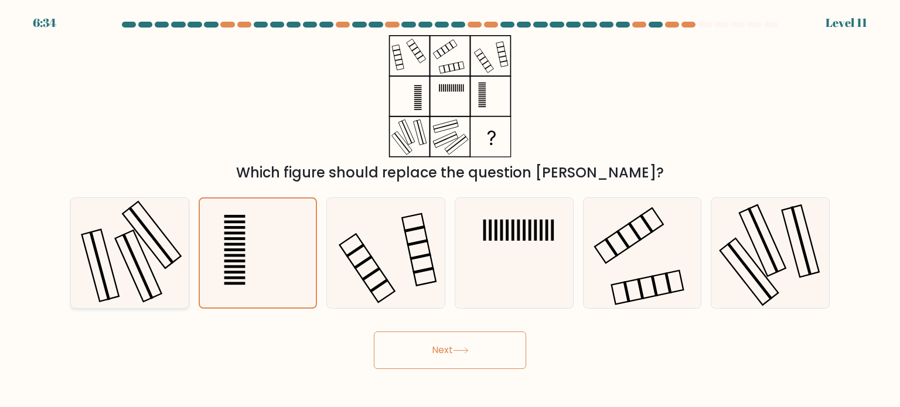
radio input "true"
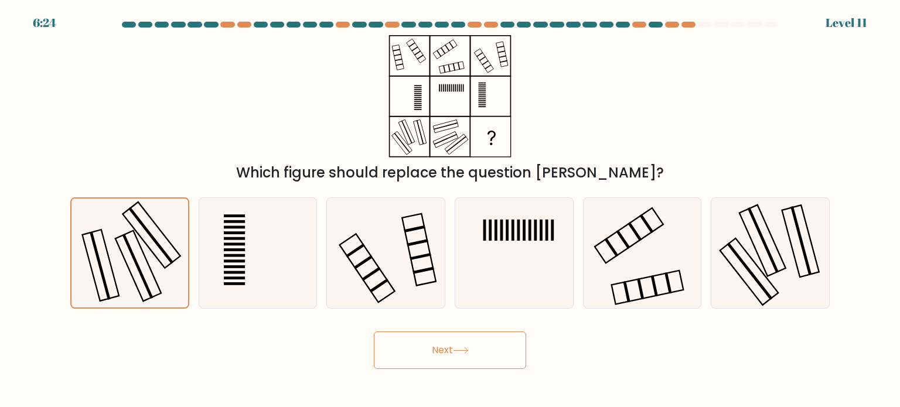
click at [457, 359] on button "Next" at bounding box center [450, 351] width 152 height 38
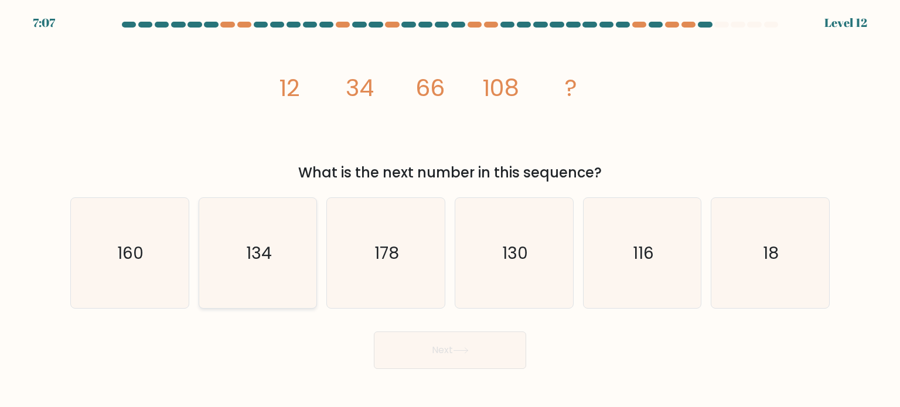
click at [312, 273] on icon "134" at bounding box center [258, 253] width 110 height 110
click at [450, 210] on input "b. 134" at bounding box center [450, 207] width 1 height 6
radio input "true"
click at [367, 266] on icon "178" at bounding box center [386, 253] width 110 height 110
click at [450, 210] on input "c. 178" at bounding box center [450, 207] width 1 height 6
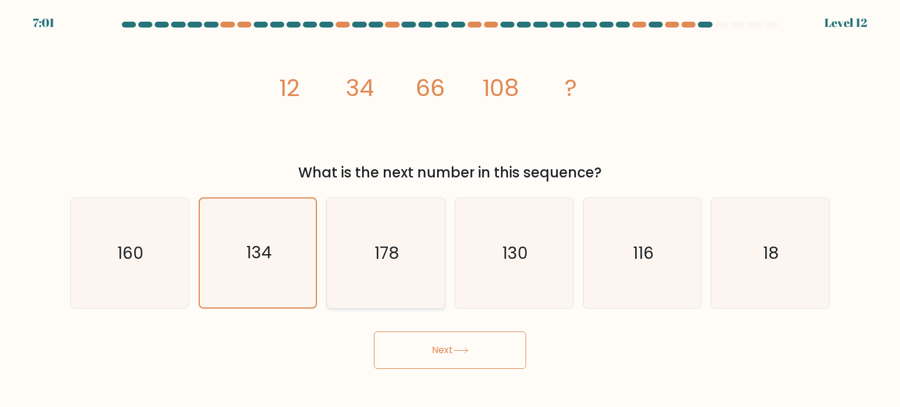
radio input "true"
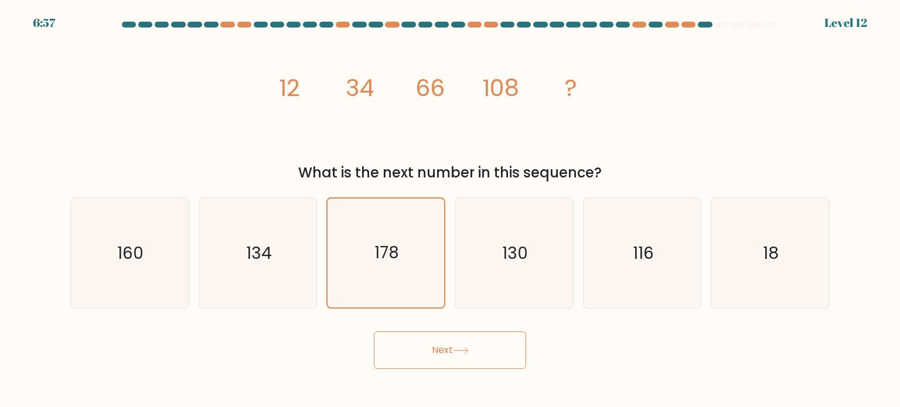
click at [453, 350] on button "Next" at bounding box center [450, 351] width 152 height 38
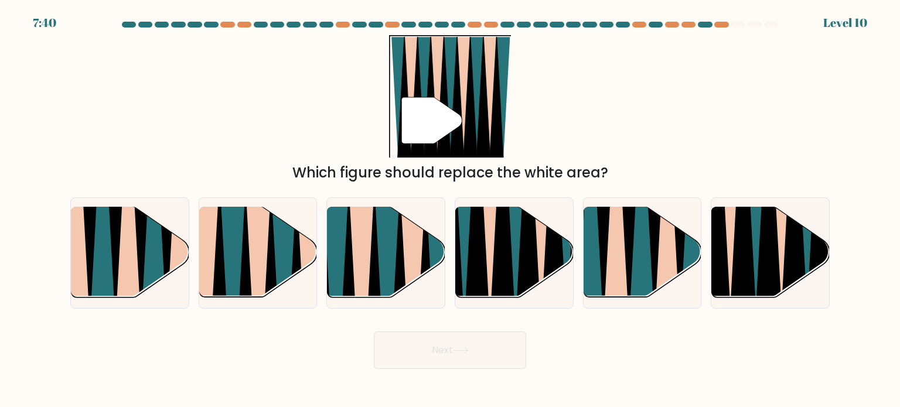
click at [453, 350] on button "Next" at bounding box center [450, 351] width 152 height 38
click at [407, 275] on icon at bounding box center [413, 303] width 26 height 236
click at [450, 210] on input "c." at bounding box center [450, 207] width 1 height 6
radio input "true"
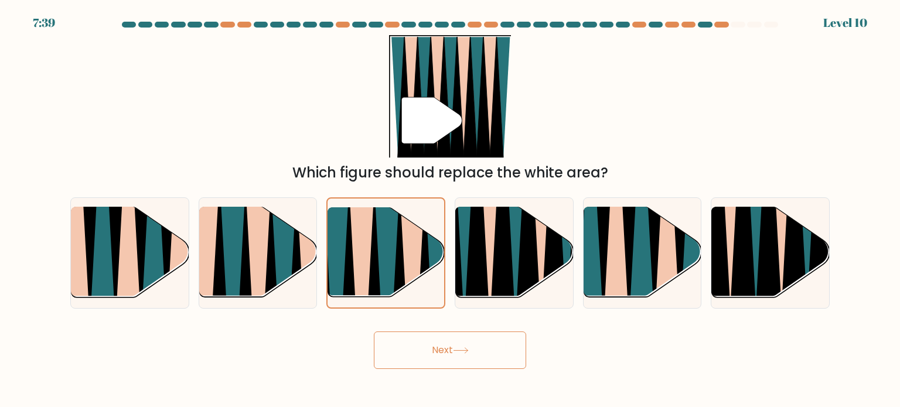
click at [424, 331] on div "Next" at bounding box center [450, 346] width 774 height 46
click at [775, 248] on icon at bounding box center [769, 208] width 26 height 236
click at [451, 210] on input "f." at bounding box center [450, 207] width 1 height 6
radio input "true"
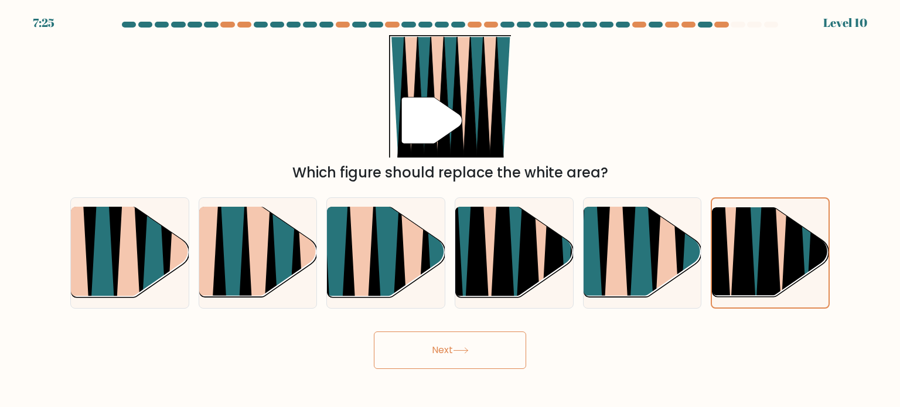
click at [464, 358] on button "Next" at bounding box center [450, 351] width 152 height 38
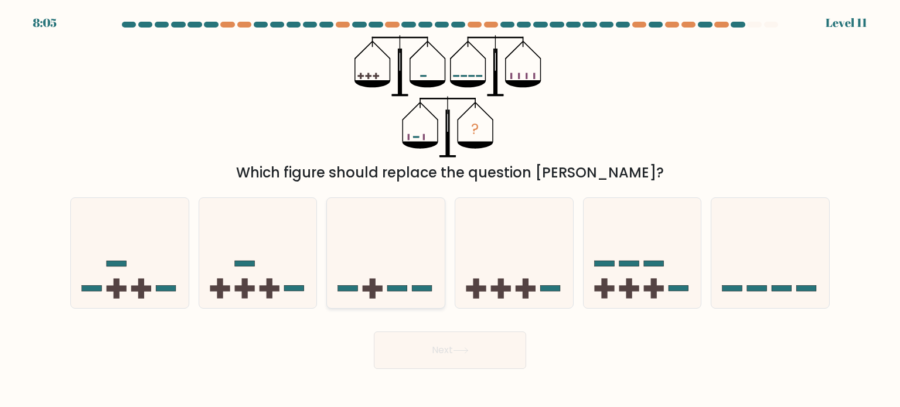
click at [370, 271] on icon at bounding box center [386, 253] width 118 height 97
click at [450, 210] on input "c." at bounding box center [450, 207] width 1 height 6
radio input "true"
click at [467, 367] on button "Next" at bounding box center [450, 351] width 152 height 38
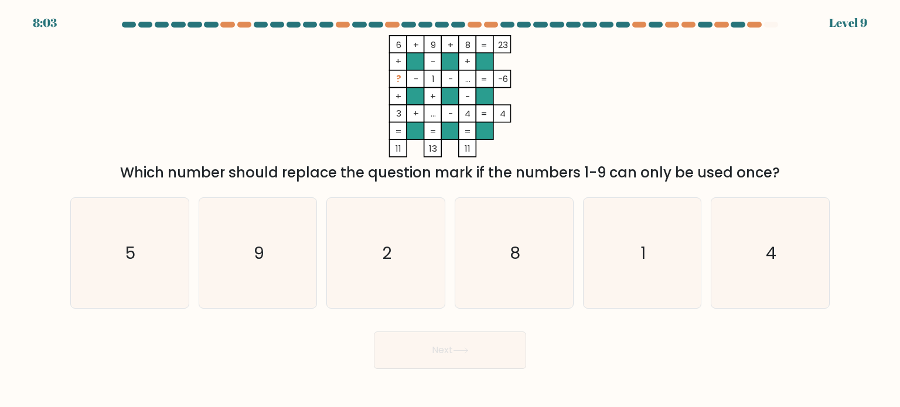
click at [467, 367] on button "Next" at bounding box center [450, 351] width 152 height 38
click at [392, 254] on text "2" at bounding box center [387, 252] width 9 height 23
click at [450, 210] on input "c. 2" at bounding box center [450, 207] width 1 height 6
radio input "true"
click at [441, 353] on button "Next" at bounding box center [450, 351] width 152 height 38
